Goal: Navigation & Orientation: Understand site structure

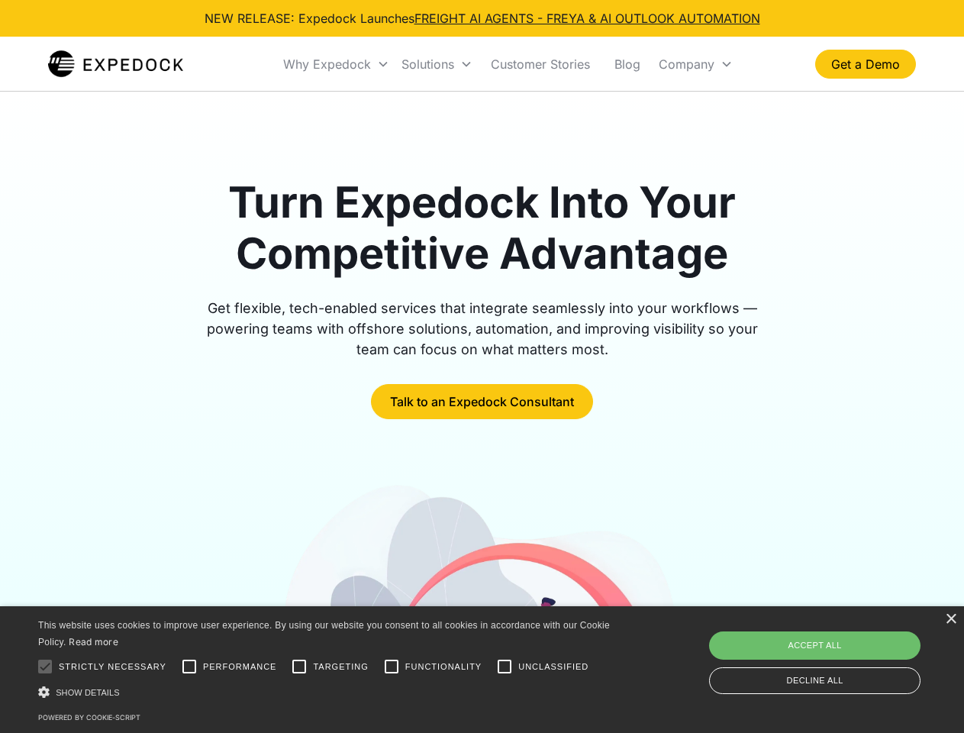
click at [337, 64] on div "Why Expedock" at bounding box center [327, 63] width 88 height 15
click at [437, 64] on div "Solutions" at bounding box center [428, 63] width 53 height 15
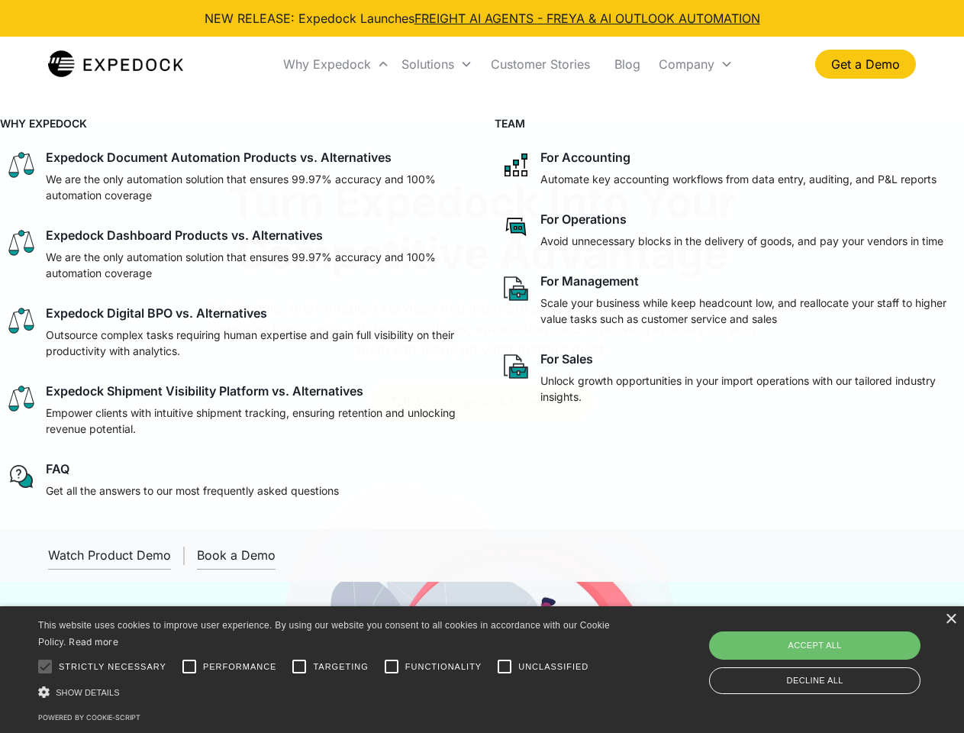
click at [695, 64] on div "Company" at bounding box center [687, 63] width 56 height 15
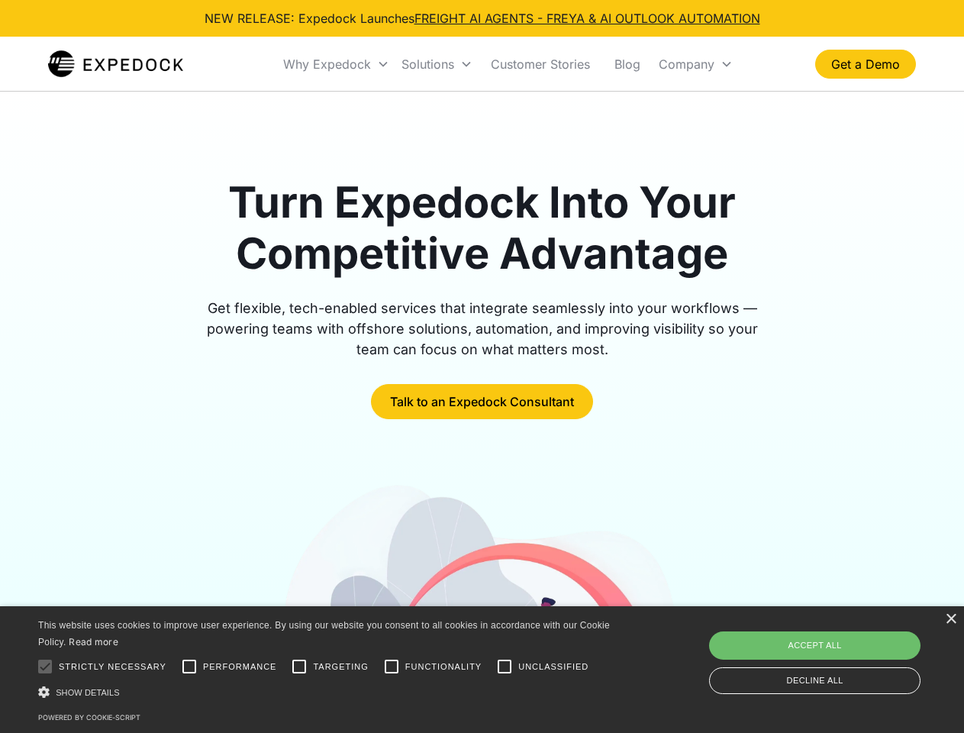
click at [45, 666] on div at bounding box center [45, 666] width 31 height 31
click at [189, 666] on input "Performance" at bounding box center [189, 666] width 31 height 31
checkbox input "true"
click at [299, 666] on input "Targeting" at bounding box center [299, 666] width 31 height 31
checkbox input "true"
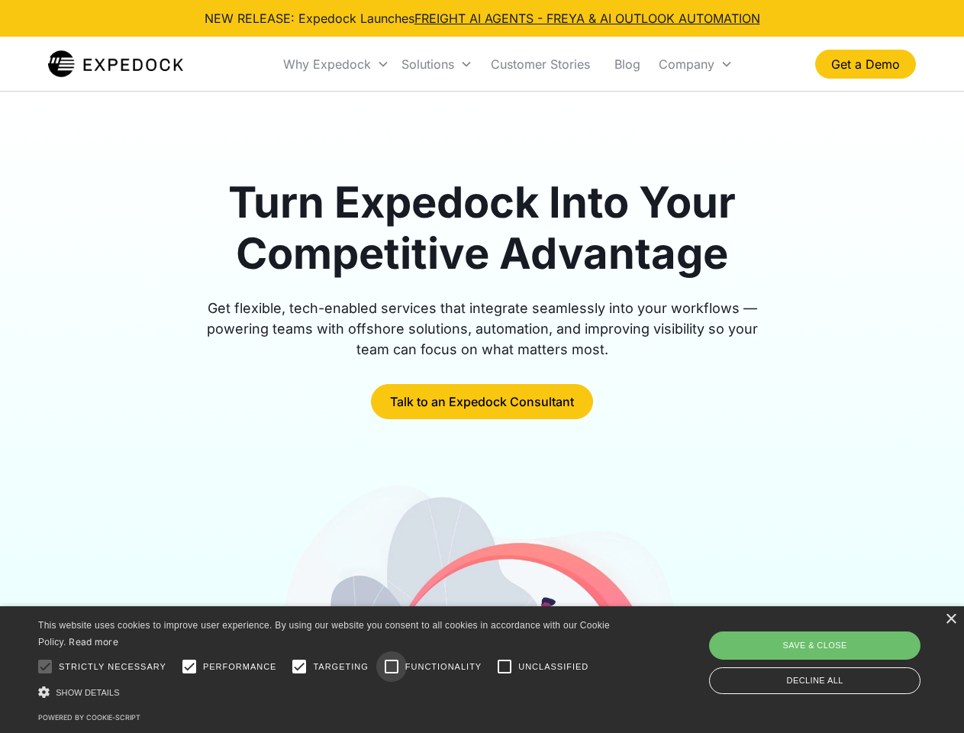
click at [392, 666] on input "Functionality" at bounding box center [391, 666] width 31 height 31
checkbox input "true"
click at [505, 666] on input "Unclassified" at bounding box center [504, 666] width 31 height 31
checkbox input "true"
click at [327, 692] on div "Show details Hide details" at bounding box center [326, 692] width 577 height 16
